Goal: Book appointment/travel/reservation

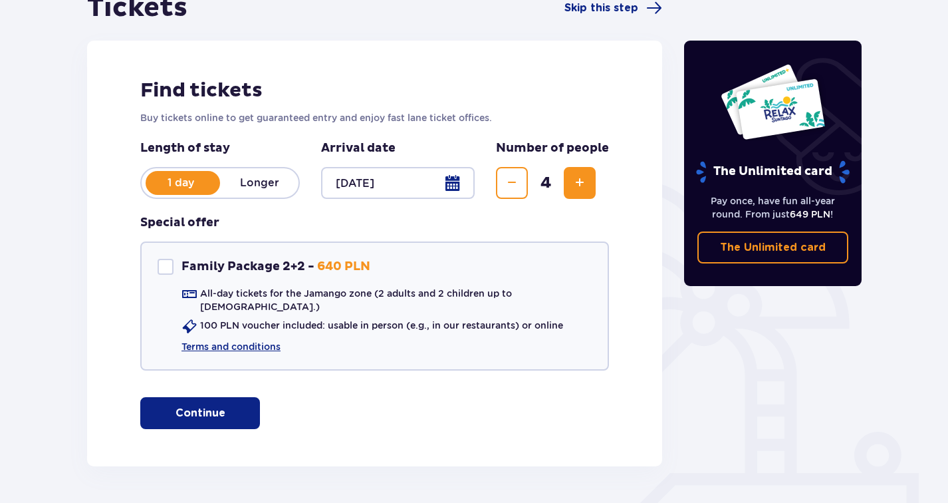
scroll to position [150, 0]
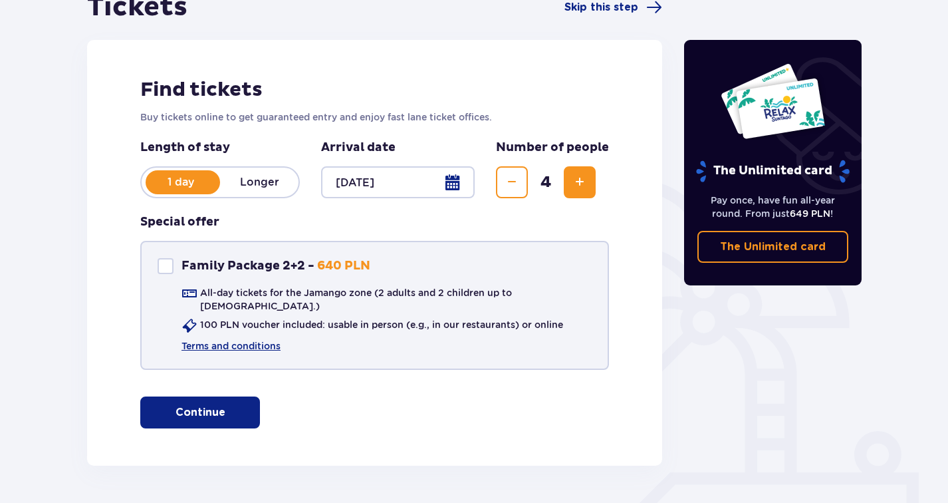
click at [166, 269] on div at bounding box center [166, 266] width 16 height 16
click at [168, 263] on span at bounding box center [166, 266] width 8 height 8
checkbox input "false"
click at [205, 405] on p "Continue" at bounding box center [200, 412] width 50 height 15
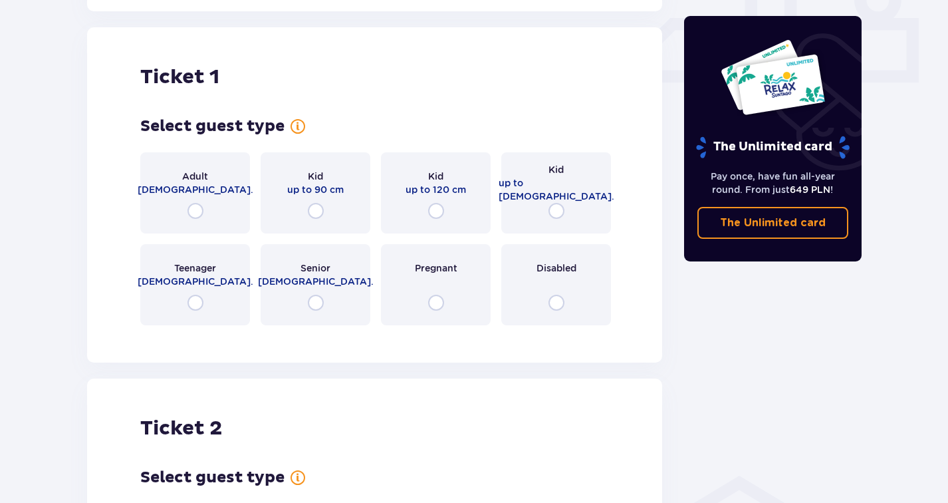
scroll to position [605, 0]
click at [194, 202] on input "radio" at bounding box center [195, 210] width 16 height 16
radio input "true"
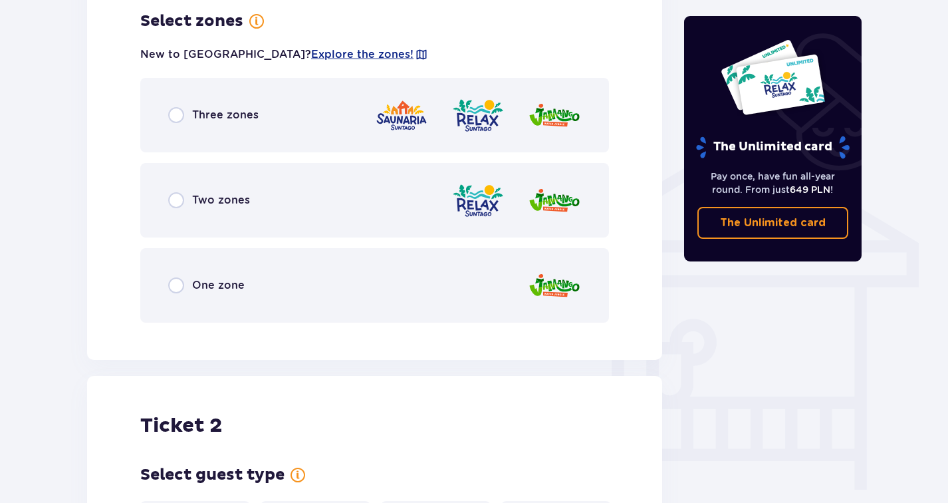
scroll to position [945, 0]
click at [172, 191] on input "radio" at bounding box center [176, 199] width 16 height 16
radio input "true"
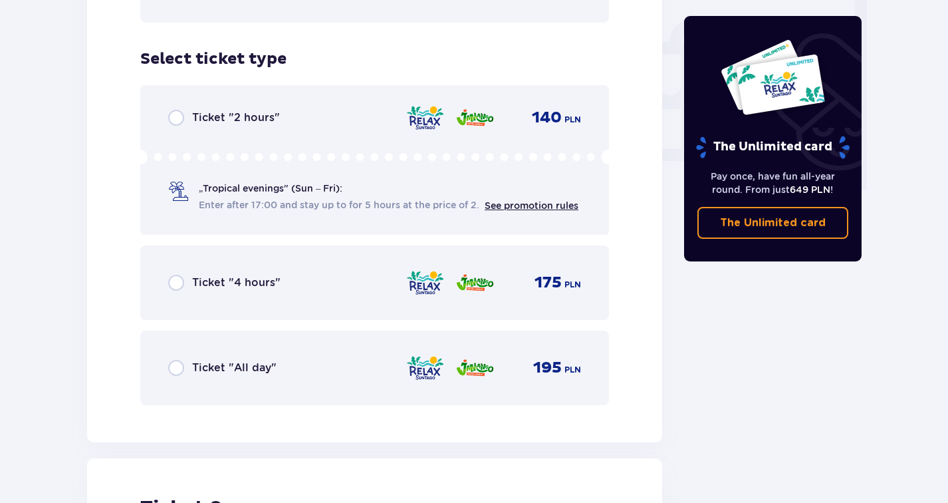
scroll to position [1230, 0]
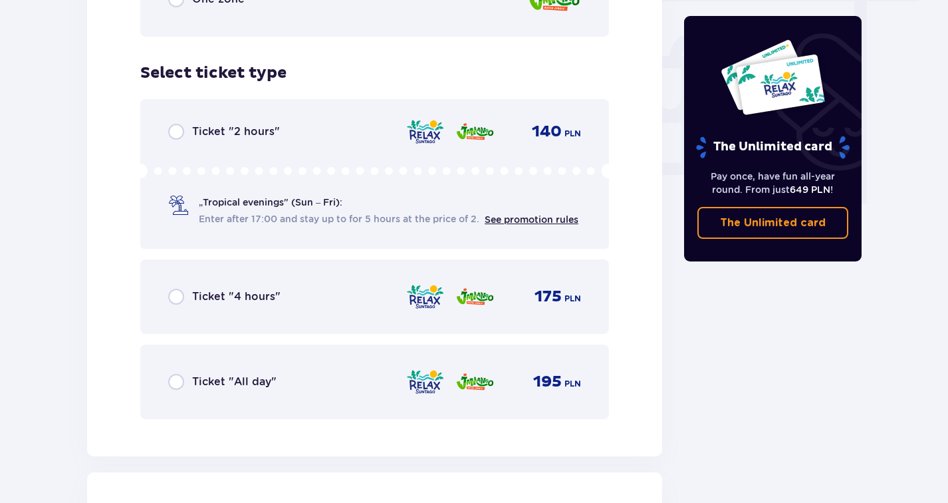
click at [175, 374] on input "radio" at bounding box center [176, 382] width 16 height 16
radio input "true"
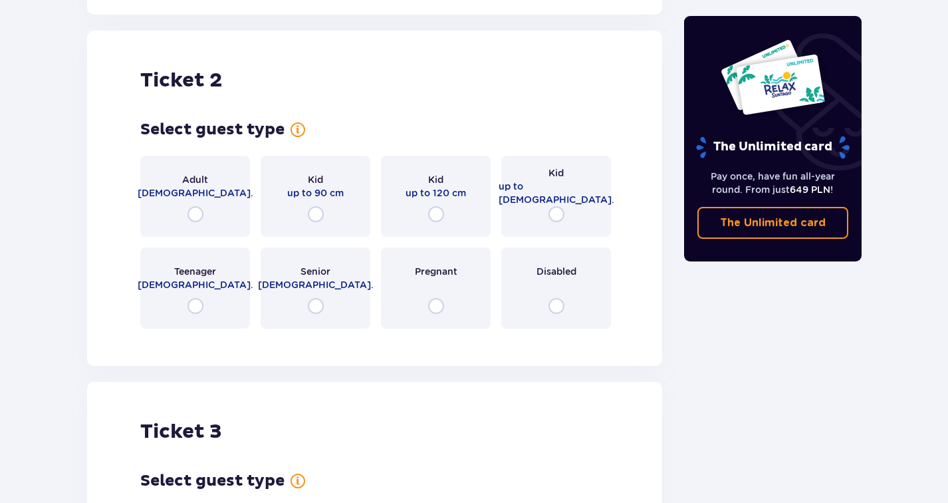
scroll to position [1676, 0]
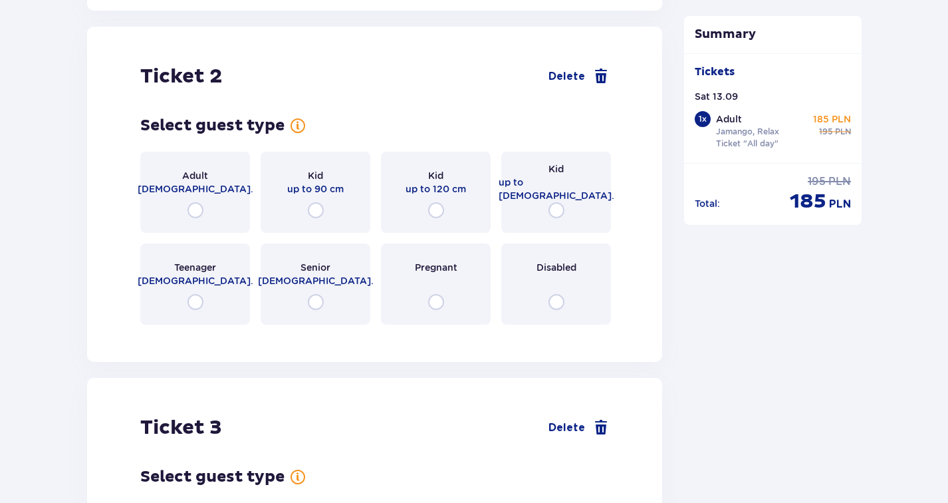
click at [193, 202] on input "radio" at bounding box center [195, 210] width 16 height 16
radio input "true"
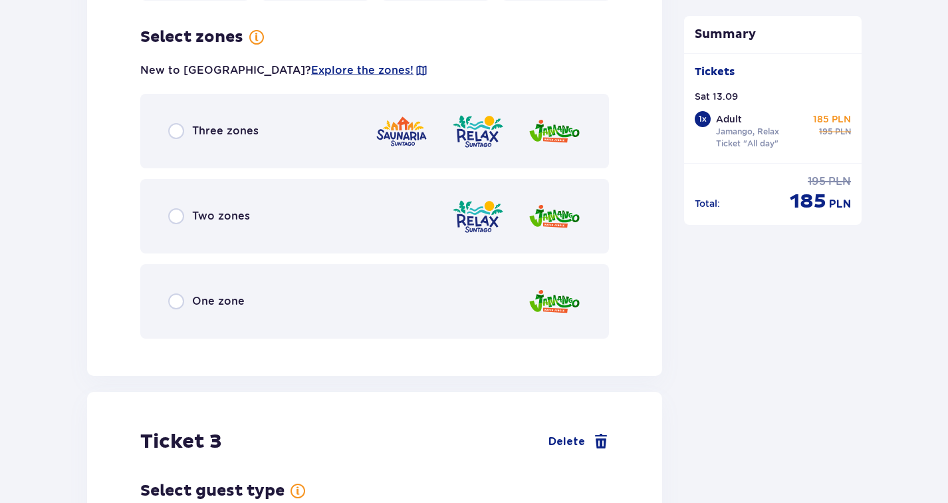
scroll to position [2000, 0]
click at [174, 209] on input "radio" at bounding box center [176, 215] width 16 height 16
radio input "true"
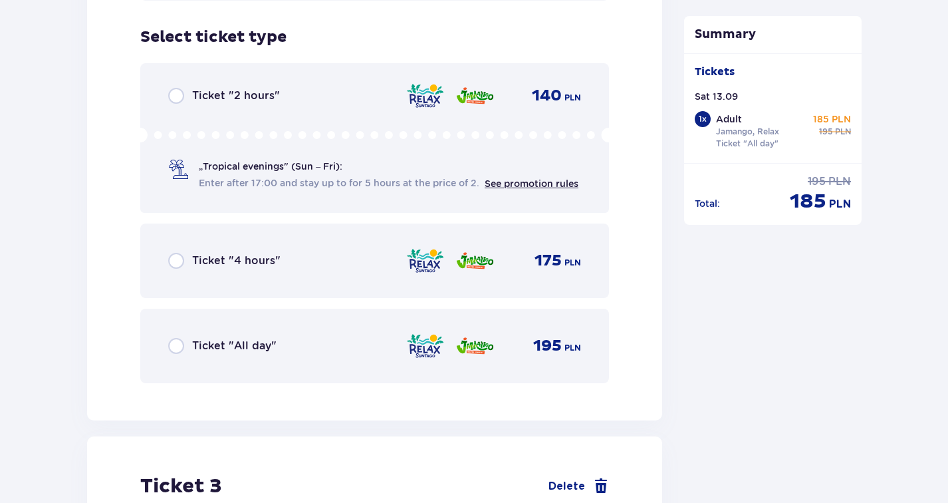
scroll to position [2338, 0]
click at [173, 337] on input "radio" at bounding box center [176, 345] width 16 height 16
radio input "true"
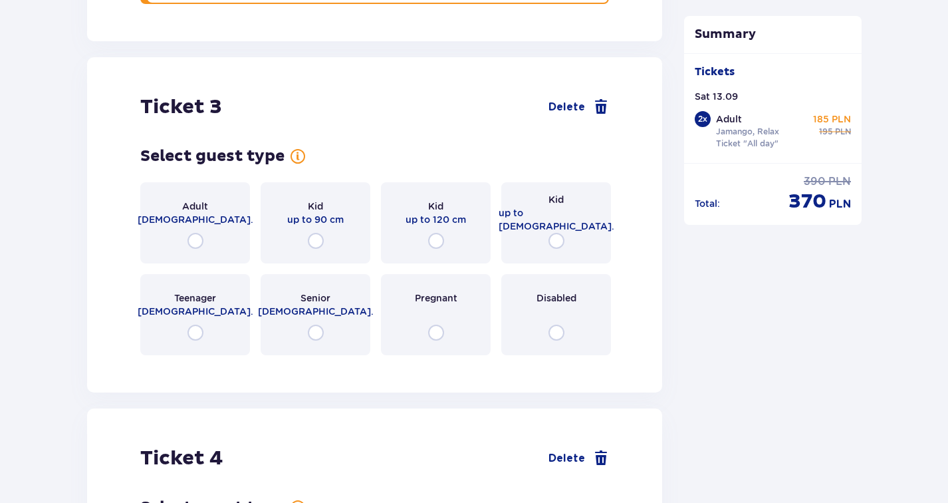
scroll to position [2747, 0]
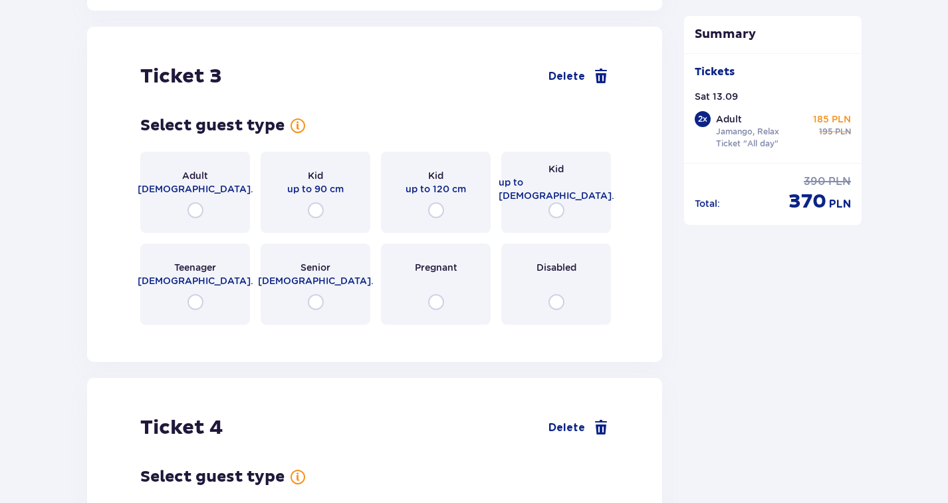
click at [195, 202] on input "radio" at bounding box center [195, 210] width 16 height 16
radio input "true"
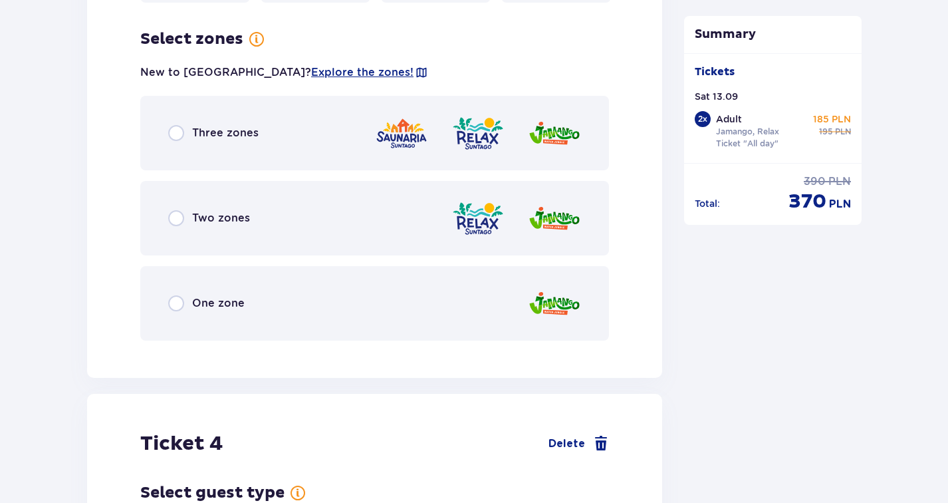
scroll to position [3071, 0]
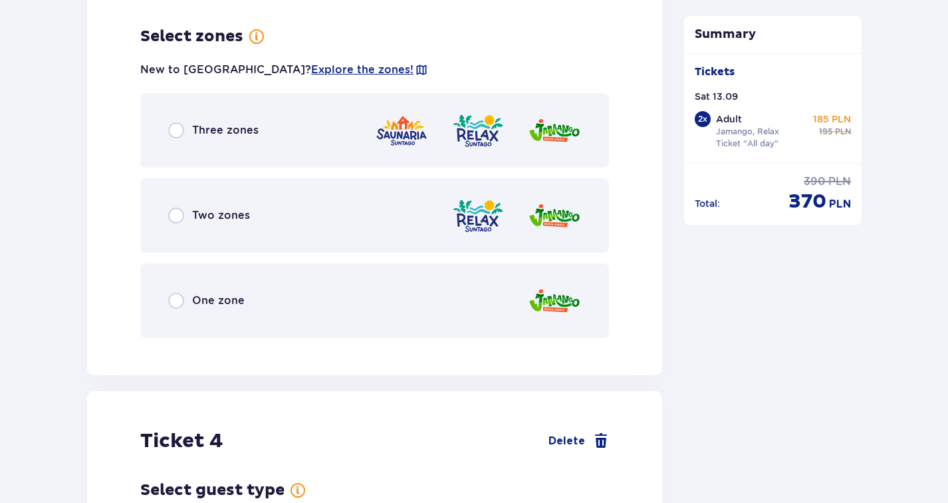
click at [175, 207] on input "radio" at bounding box center [176, 215] width 16 height 16
radio input "true"
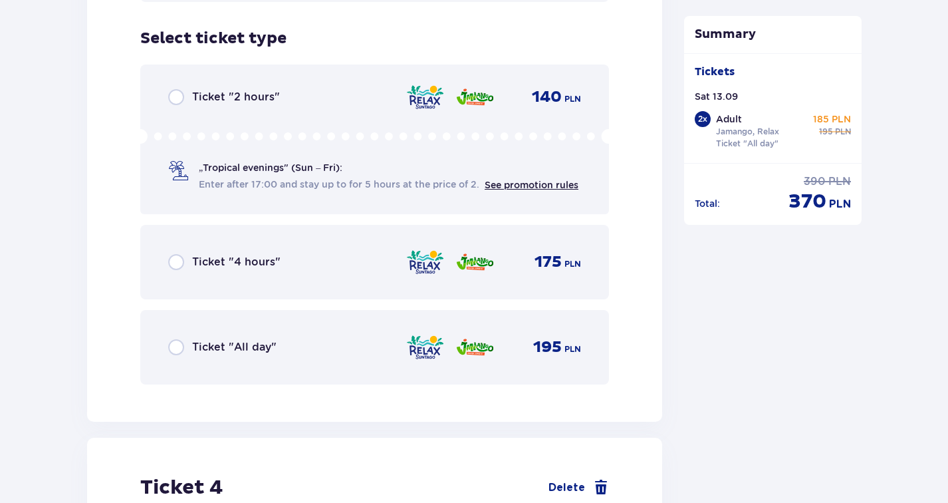
scroll to position [3409, 0]
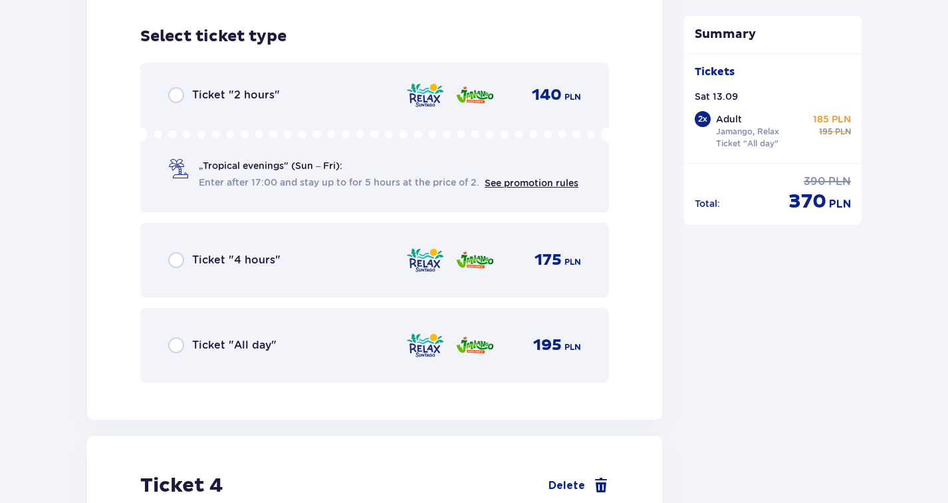
click at [179, 337] on input "radio" at bounding box center [176, 345] width 16 height 16
radio input "true"
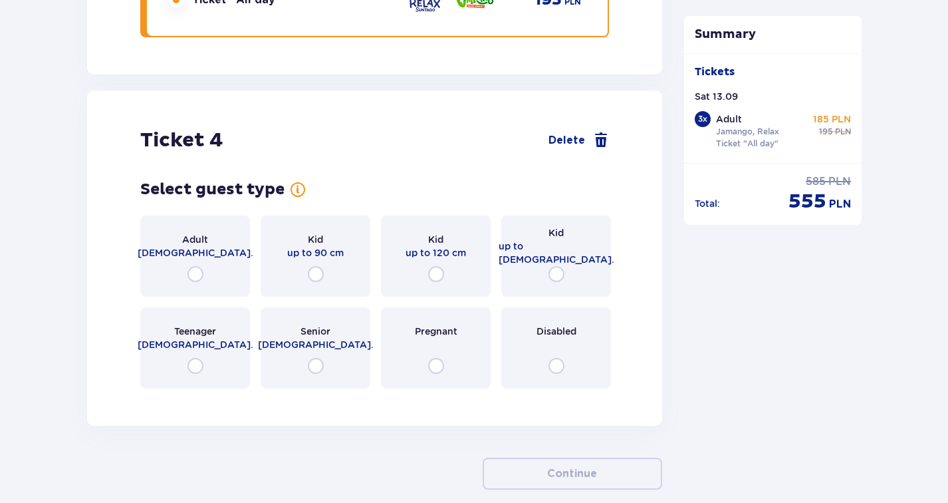
scroll to position [3809, 0]
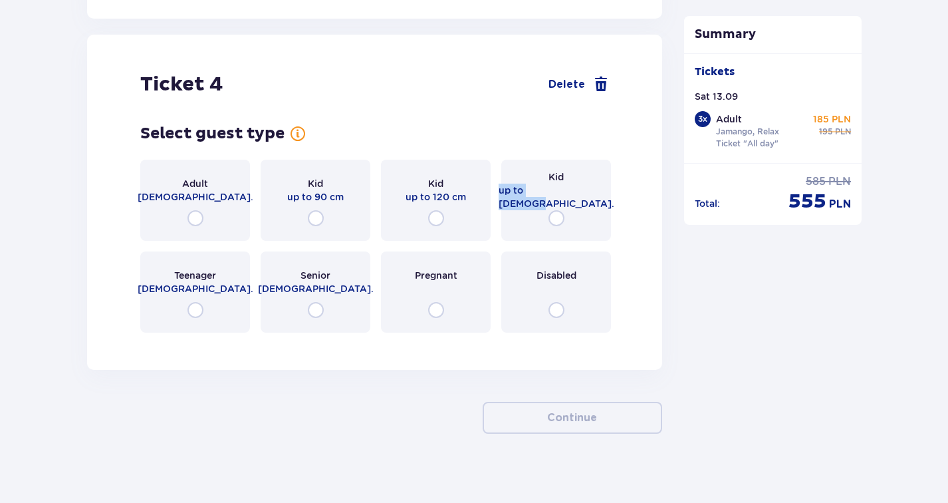
drag, startPoint x: 525, startPoint y: 188, endPoint x: 598, endPoint y: 190, distance: 73.1
click at [598, 190] on div "Kid up to [DEMOGRAPHIC_DATA]." at bounding box center [556, 200] width 110 height 81
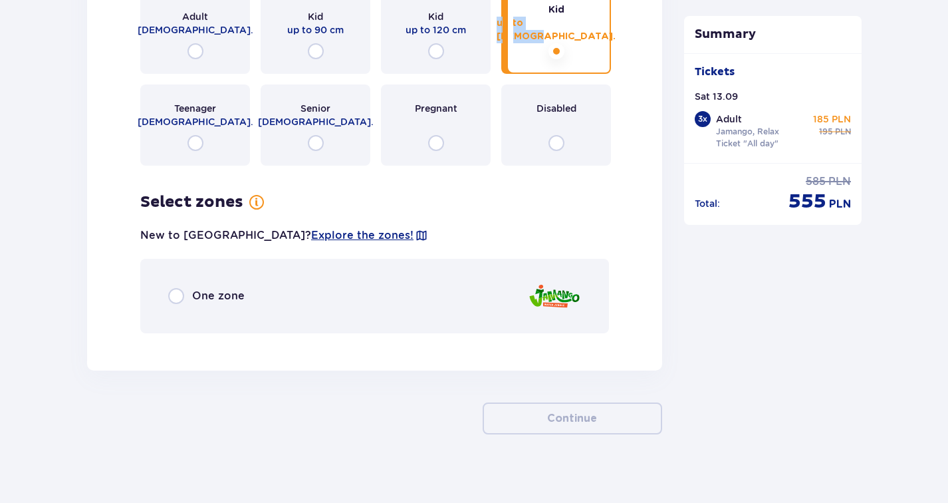
scroll to position [3977, 0]
copy p "up to [DEMOGRAPHIC_DATA]."
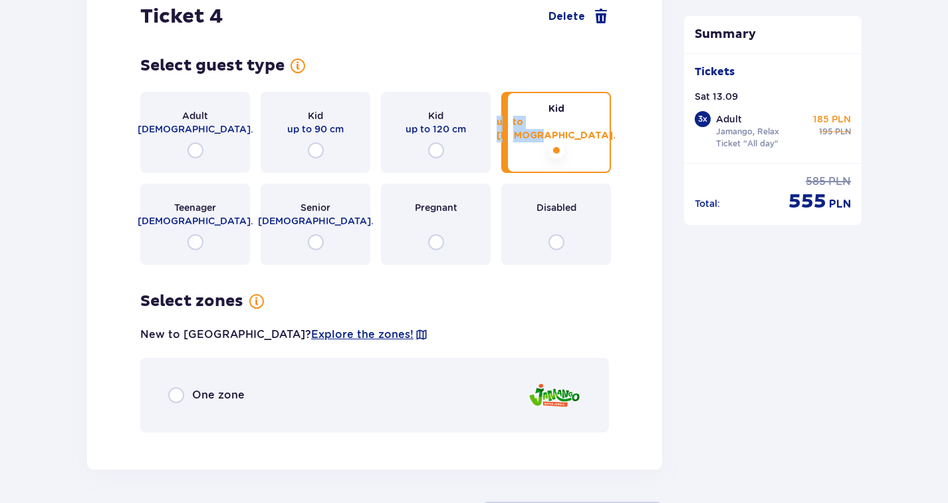
scroll to position [3877, 0]
click at [443, 274] on div "Select guest type Adult [DEMOGRAPHIC_DATA]. Kid up to 90 cm Kid up to 120 cm Ki…" at bounding box center [374, 244] width 469 height 376
click at [432, 142] on input "radio" at bounding box center [436, 150] width 16 height 16
radio input "true"
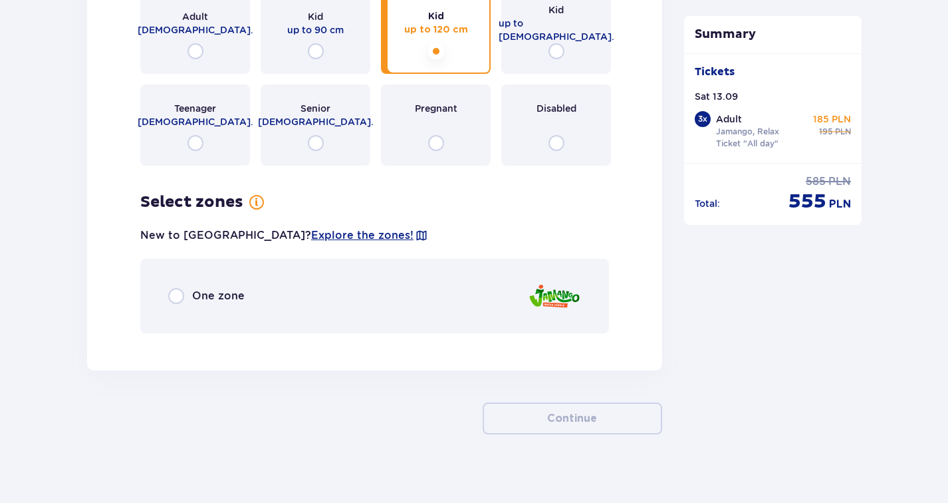
scroll to position [3977, 0]
click at [544, 43] on div "Kid up to [DEMOGRAPHIC_DATA]." at bounding box center [556, 32] width 110 height 81
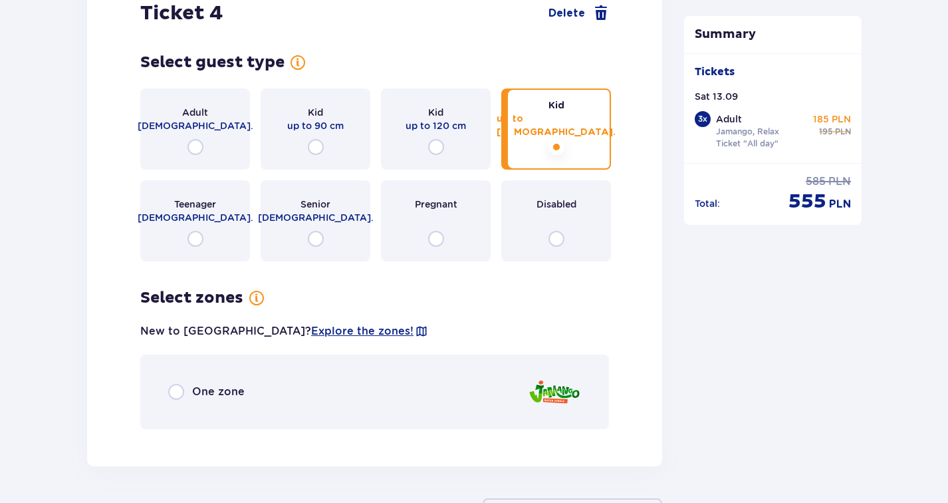
scroll to position [3880, 0]
click at [195, 231] on input "radio" at bounding box center [195, 239] width 16 height 16
radio input "true"
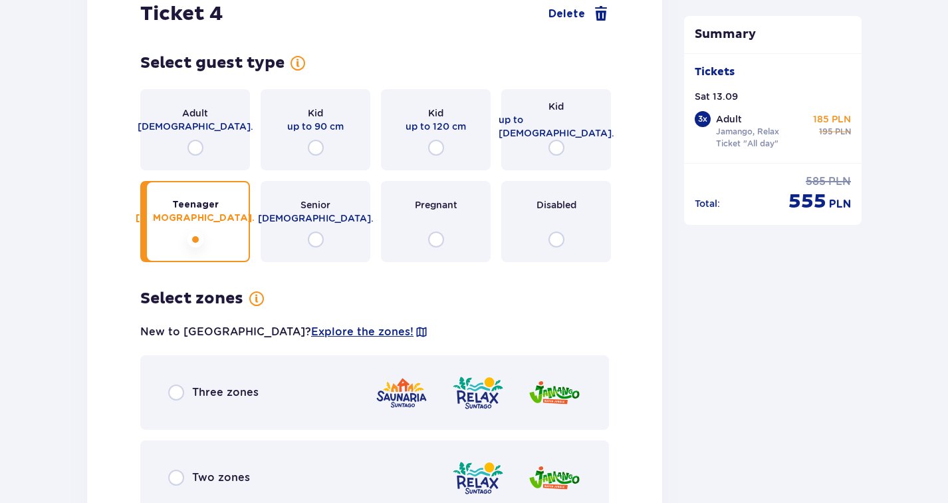
click at [437, 140] on input "radio" at bounding box center [436, 148] width 16 height 16
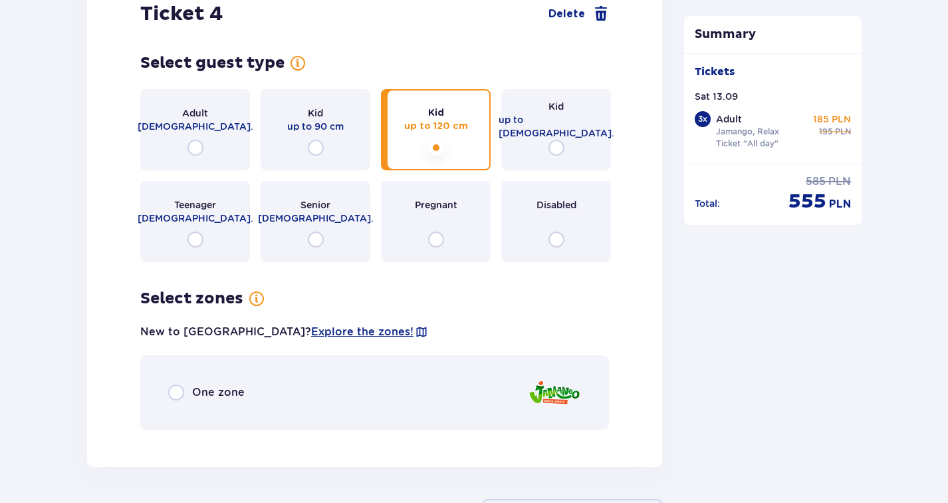
click at [558, 140] on input "radio" at bounding box center [556, 148] width 16 height 16
radio input "true"
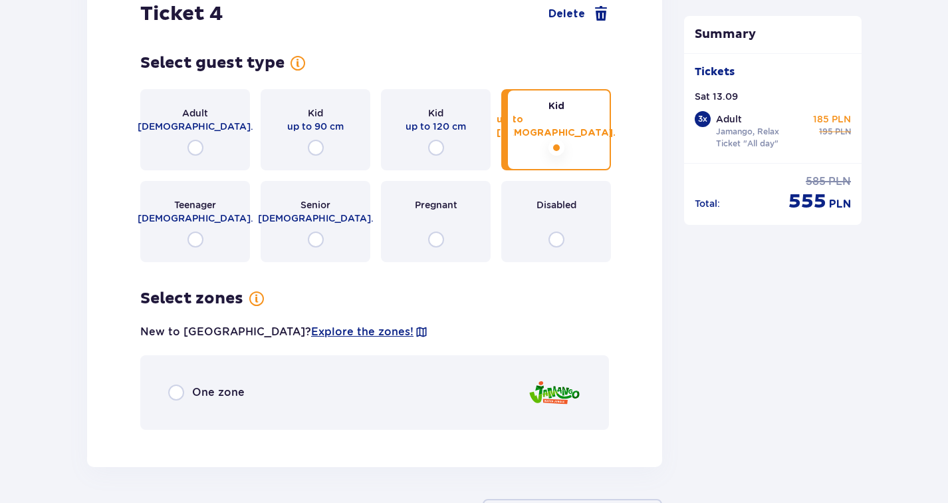
click at [177, 384] on input "radio" at bounding box center [176, 392] width 16 height 16
radio input "true"
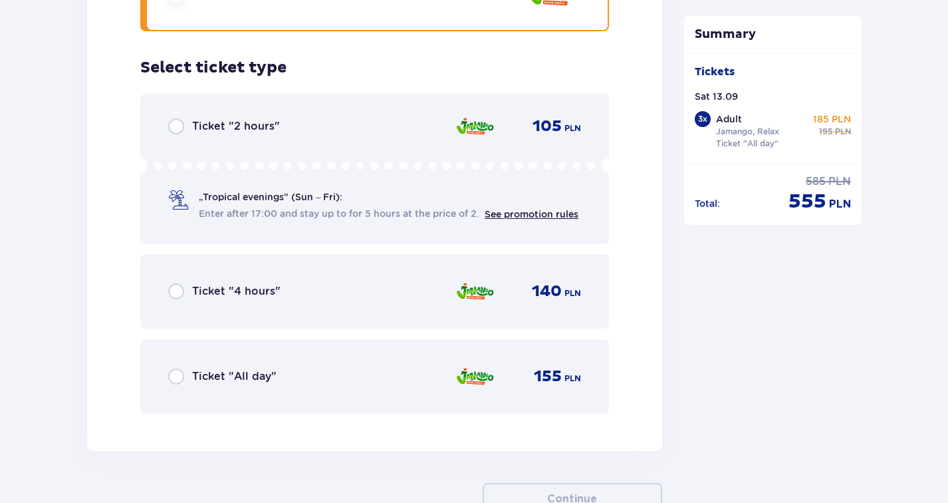
scroll to position [4309, 0]
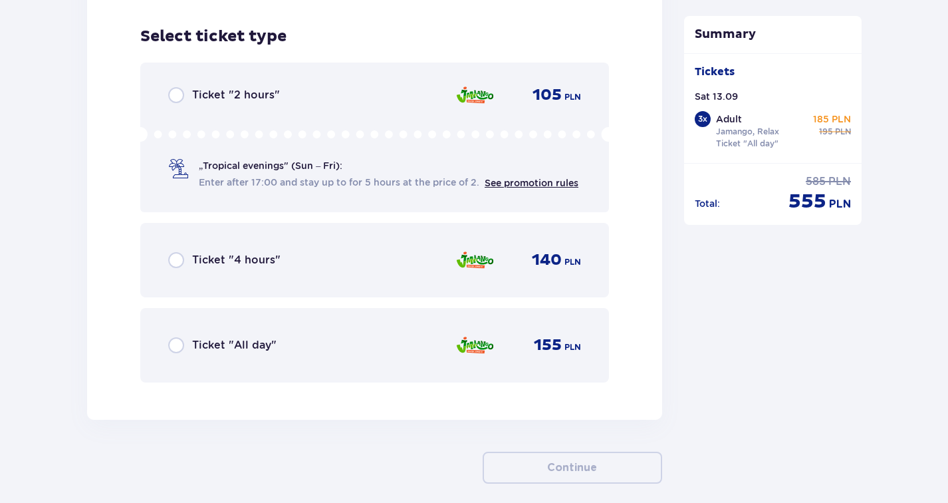
click at [175, 337] on input "radio" at bounding box center [176, 345] width 16 height 16
radio input "true"
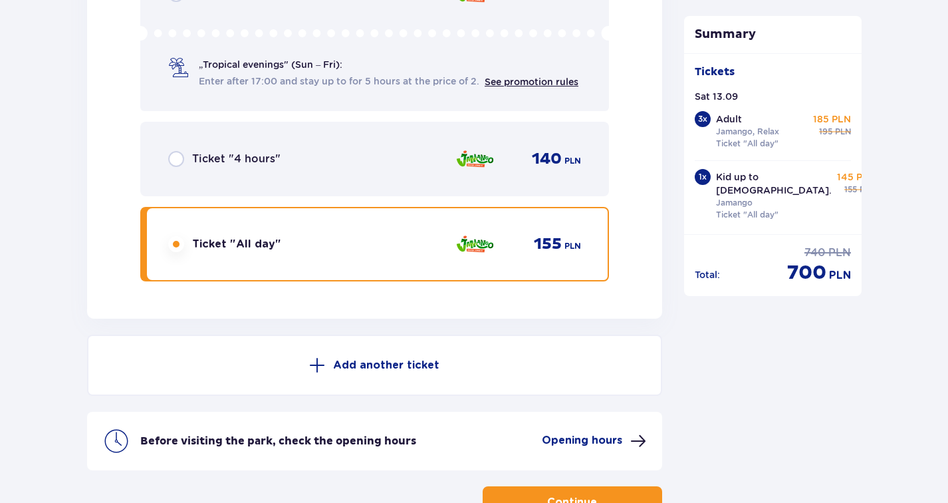
scroll to position [4412, 0]
